Goal: Find specific page/section: Find specific page/section

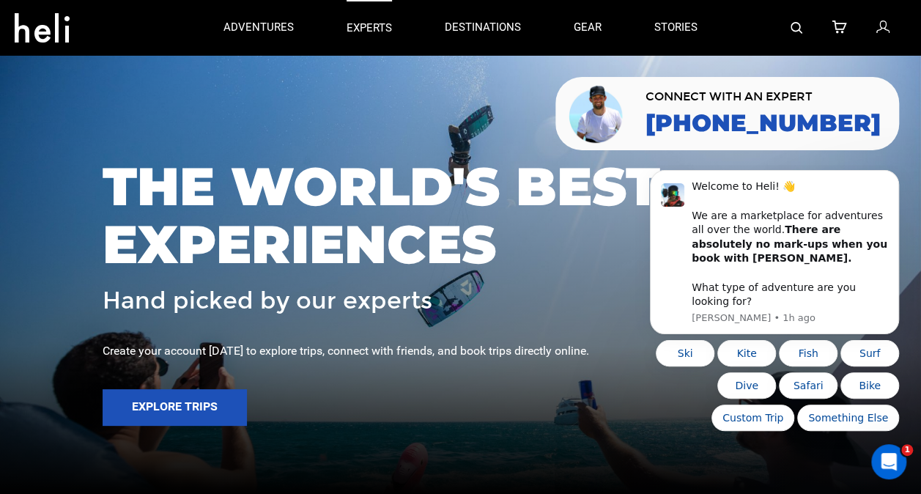
click at [380, 32] on p "experts" at bounding box center [369, 28] width 45 height 15
click at [687, 26] on link "stories" at bounding box center [675, 27] width 43 height 55
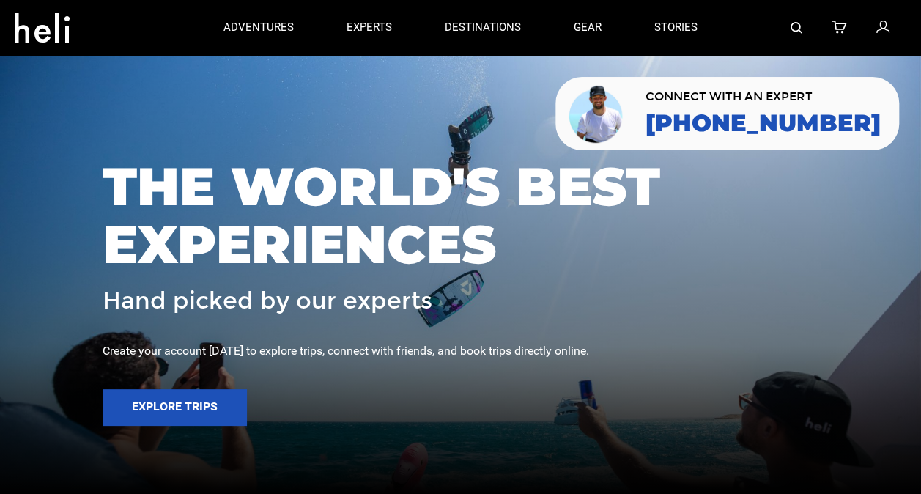
click at [800, 29] on img at bounding box center [797, 28] width 12 height 12
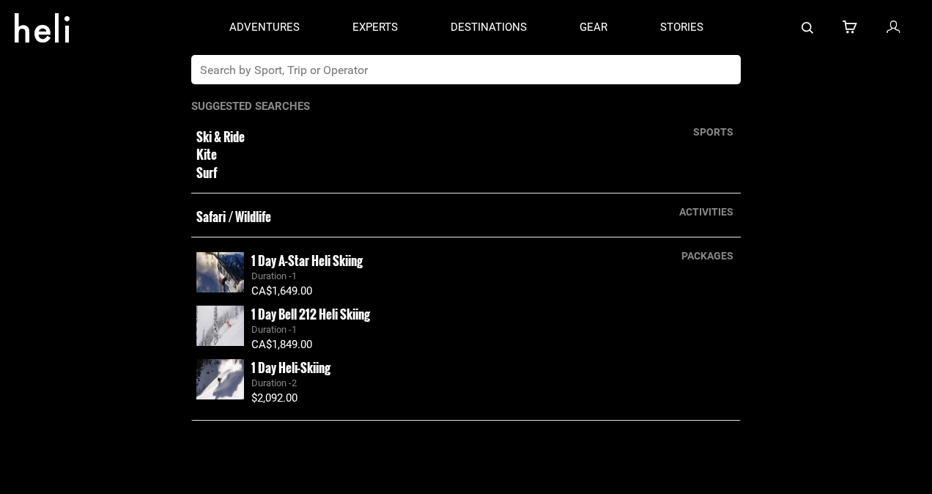
click at [267, 72] on input "text" at bounding box center [450, 69] width 519 height 29
type input "andy"
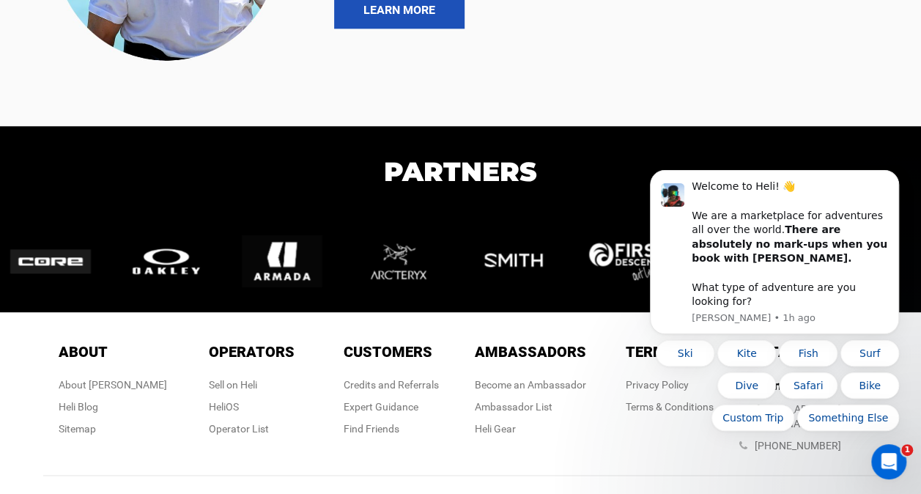
scroll to position [800, 0]
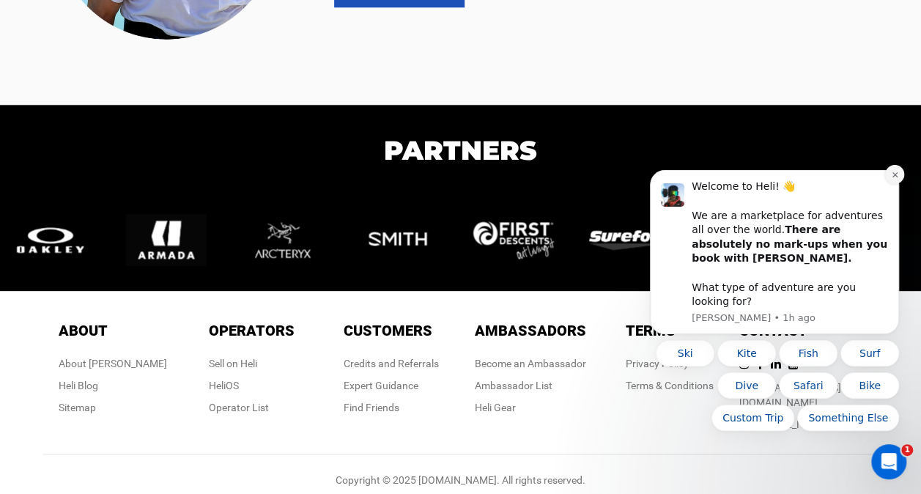
click at [892, 179] on icon "Dismiss notification" at bounding box center [895, 175] width 8 height 8
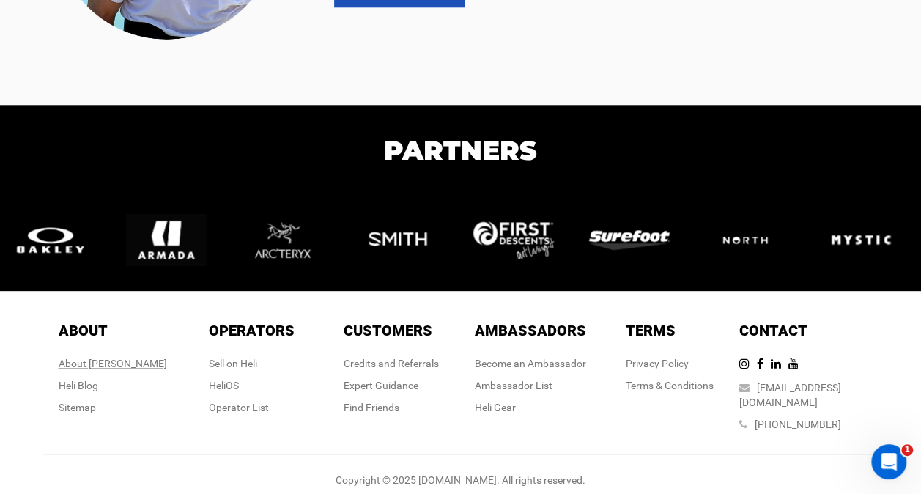
click at [125, 361] on div "About Heli" at bounding box center [113, 363] width 108 height 15
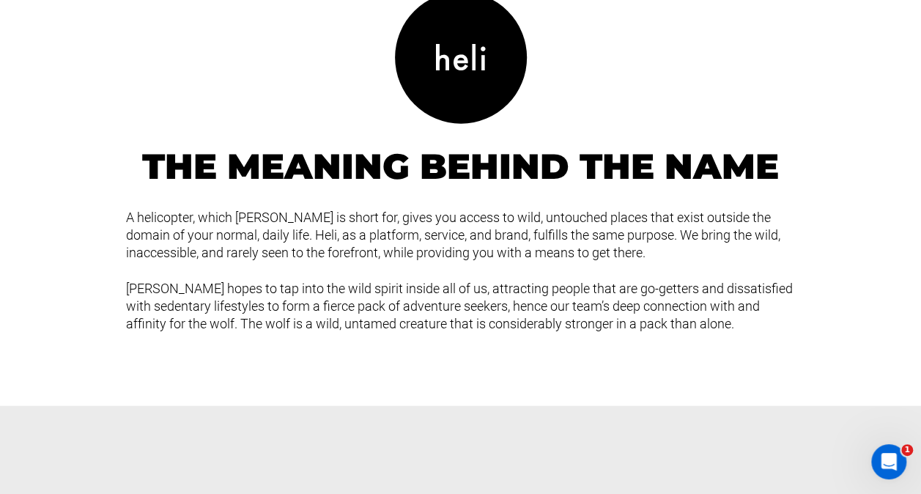
scroll to position [1685, 0]
